Goal: Navigation & Orientation: Go to known website

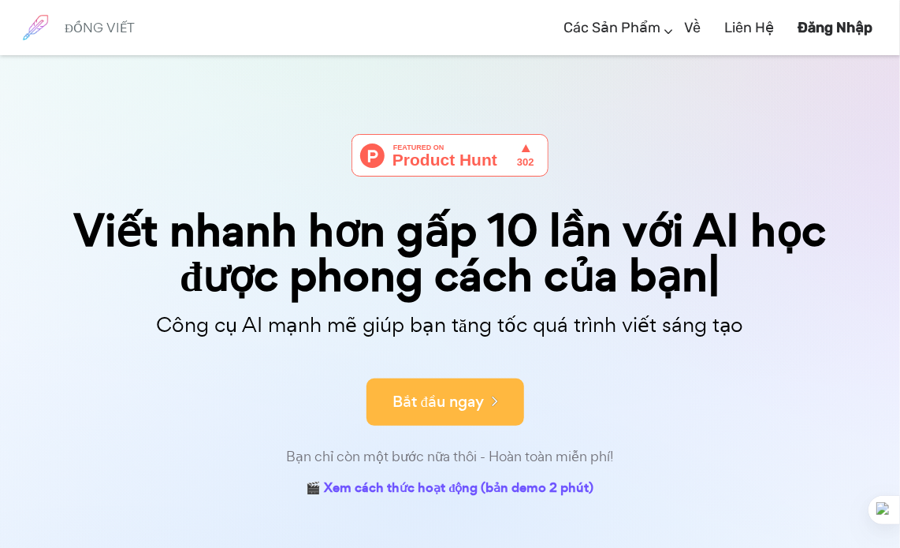
click at [465, 400] on font "Bắt đầu ngay" at bounding box center [438, 401] width 91 height 21
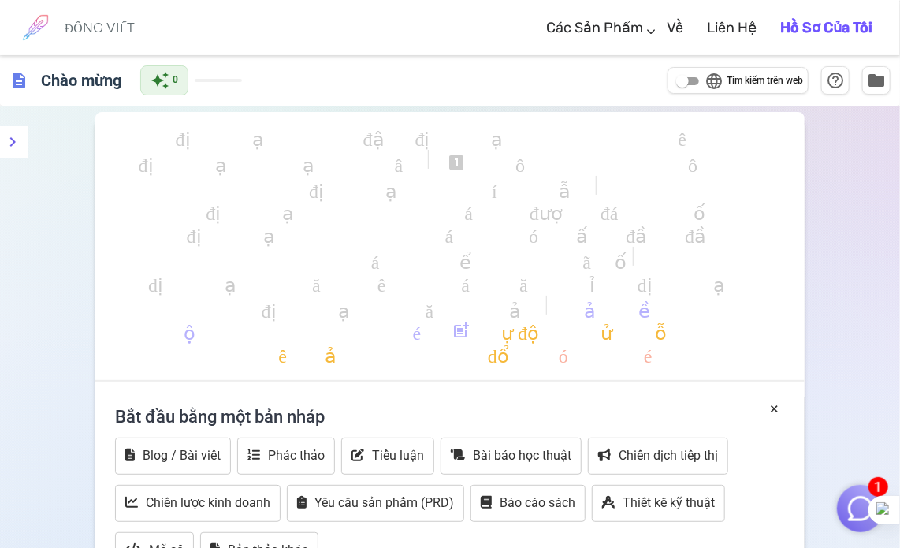
scroll to position [237, 0]
